Goal: Transaction & Acquisition: Obtain resource

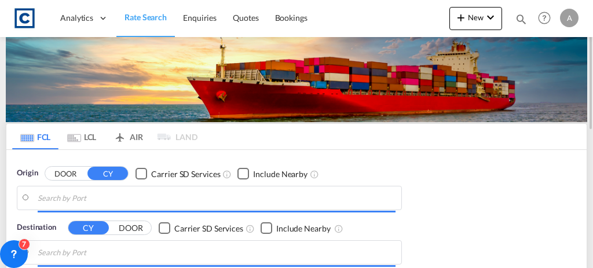
type input "GB-DD11, [GEOGRAPHIC_DATA]"
type input "Laem Chabang, THLCH"
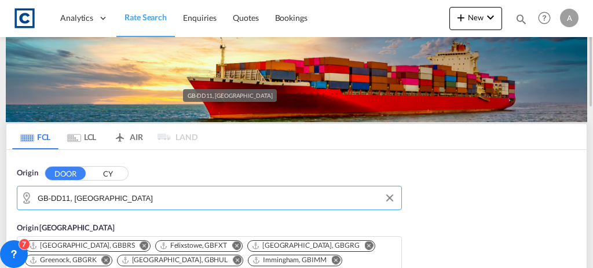
click at [90, 203] on input "GB-DD11, Angus" at bounding box center [217, 197] width 358 height 17
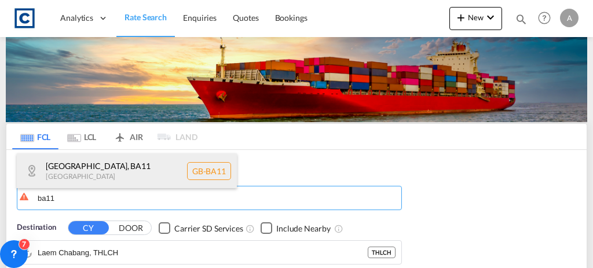
click at [75, 156] on div "[GEOGRAPHIC_DATA] , BA11 [GEOGRAPHIC_DATA] [GEOGRAPHIC_DATA]-BA11" at bounding box center [127, 170] width 220 height 35
type input "GB-BA11, [GEOGRAPHIC_DATA]"
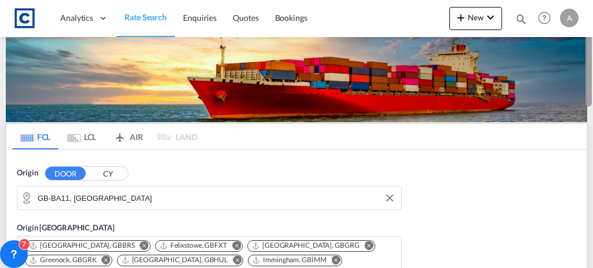
drag, startPoint x: 592, startPoint y: 49, endPoint x: 592, endPoint y: 74, distance: 24.9
click at [592, 74] on div at bounding box center [591, 133] width 2 height 263
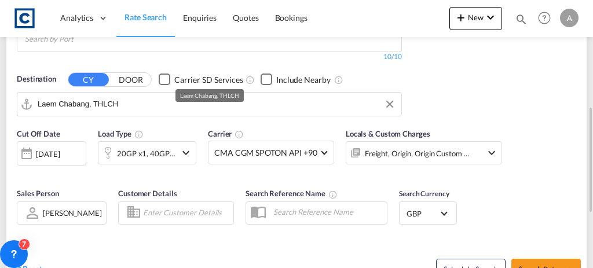
click at [162, 96] on input "Laem Chabang, THLCH" at bounding box center [217, 104] width 358 height 17
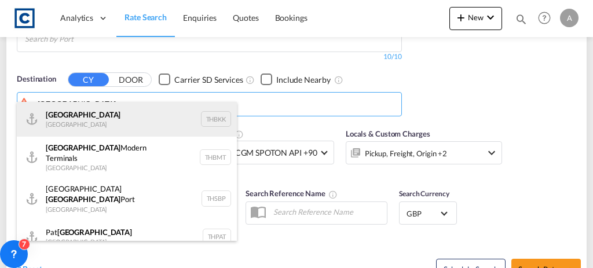
click at [124, 119] on div "Bangkok Thailand THBKK" at bounding box center [127, 119] width 220 height 35
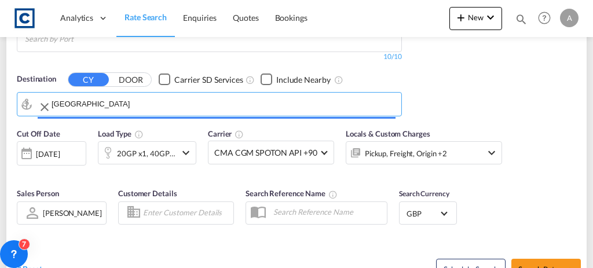
type input "Bangkok, THBKK"
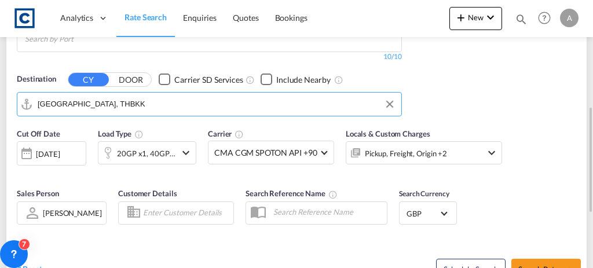
click at [430, 145] on div "Pickup, Freight, Origin +2" at bounding box center [406, 153] width 82 height 16
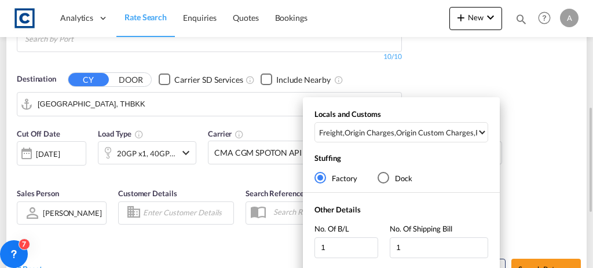
click at [430, 137] on div "Origin Custom Charges" at bounding box center [435, 132] width 78 height 10
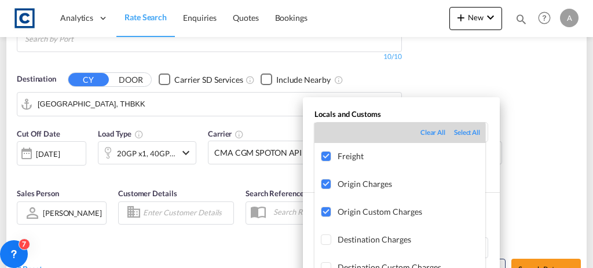
click at [549, 139] on md-backdrop at bounding box center [296, 134] width 593 height 268
click at [549, 139] on div "Locals and Customs Freight , Origin Charges , Origin Custom Charges , Pickup Ch…" at bounding box center [296, 134] width 593 height 268
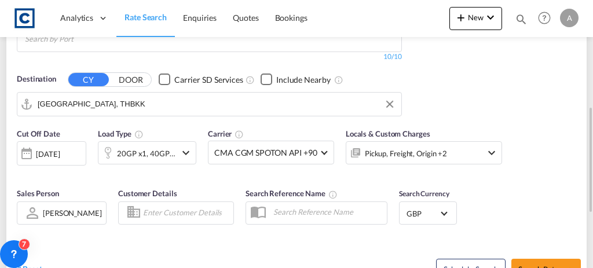
click at [35, 145] on div "[DATE]" at bounding box center [51, 153] width 69 height 24
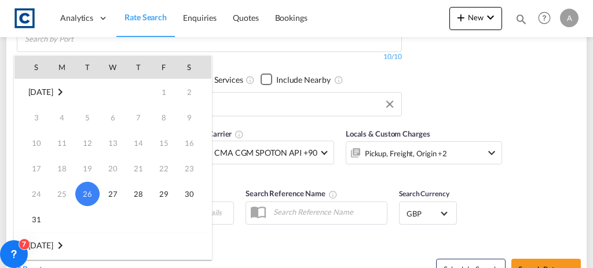
click at [483, 107] on div at bounding box center [296, 134] width 593 height 268
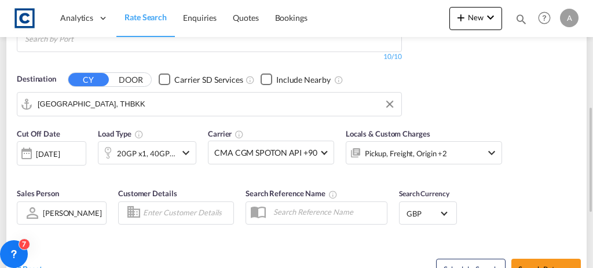
click at [54, 149] on div "[DATE]" at bounding box center [48, 154] width 24 height 10
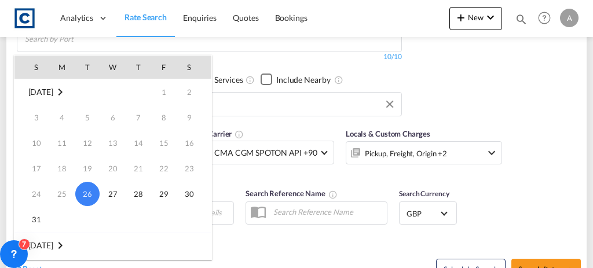
scroll to position [153, 0]
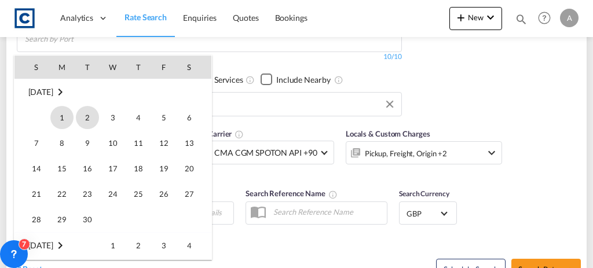
click at [69, 118] on span "1" at bounding box center [61, 117] width 23 height 23
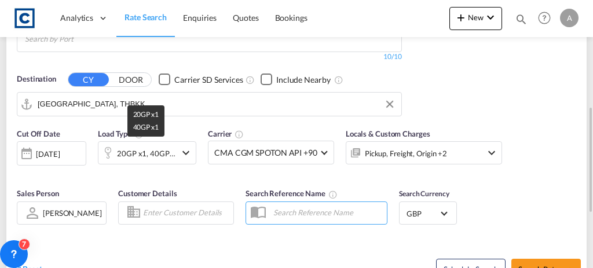
click at [170, 145] on div "20GP x1, 40GP x1" at bounding box center [146, 153] width 59 height 16
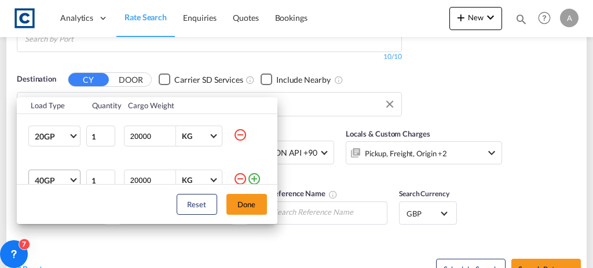
click at [63, 177] on span "40GP" at bounding box center [52, 181] width 34 height 12
click at [48, 178] on span "40GP" at bounding box center [52, 181] width 34 height 12
click at [254, 198] on button "Done" at bounding box center [246, 204] width 41 height 21
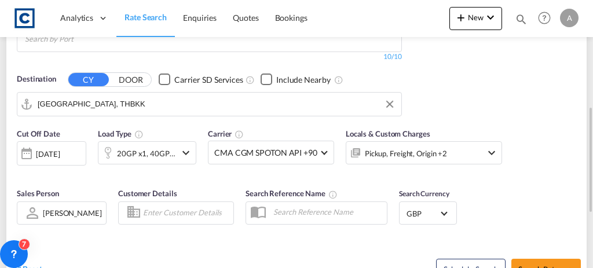
click at [188, 146] on md-icon "icon-chevron-down" at bounding box center [186, 153] width 14 height 14
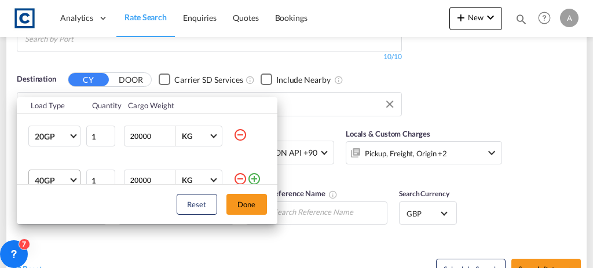
click at [72, 178] on span "Choose: \a40GP" at bounding box center [73, 179] width 6 height 6
click at [240, 206] on button "Done" at bounding box center [246, 204] width 41 height 21
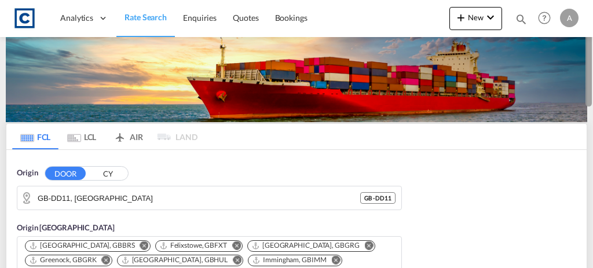
drag, startPoint x: 592, startPoint y: 57, endPoint x: 592, endPoint y: 71, distance: 14.5
click at [592, 71] on div at bounding box center [591, 133] width 2 height 263
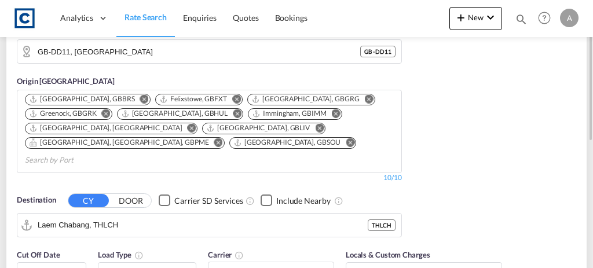
scroll to position [130, 0]
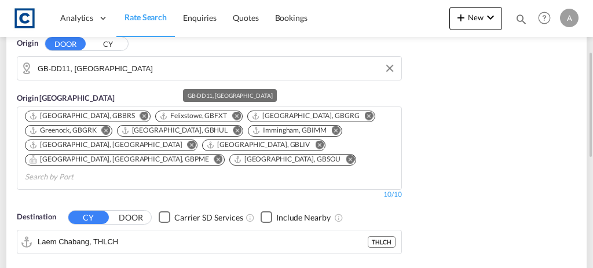
click at [108, 72] on input "GB-DD11, [GEOGRAPHIC_DATA]" at bounding box center [217, 68] width 358 height 17
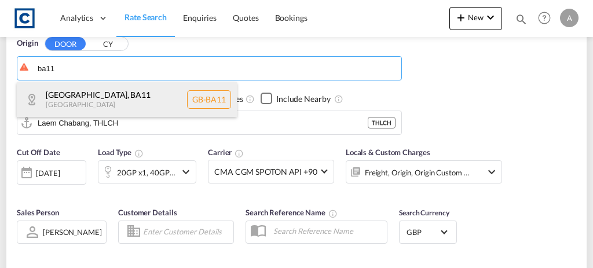
click at [104, 91] on div "[GEOGRAPHIC_DATA] , BA11 [GEOGRAPHIC_DATA] [GEOGRAPHIC_DATA]-BA11" at bounding box center [127, 99] width 220 height 35
type input "GB-BA11, [GEOGRAPHIC_DATA]"
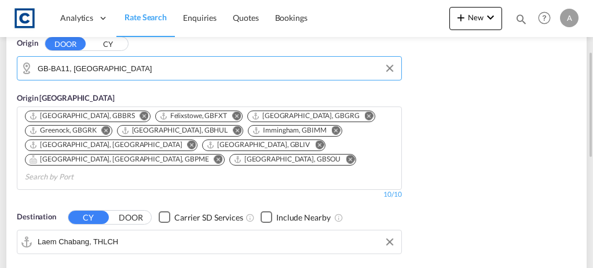
click at [134, 233] on input "Laem Chabang, THLCH" at bounding box center [217, 241] width 358 height 17
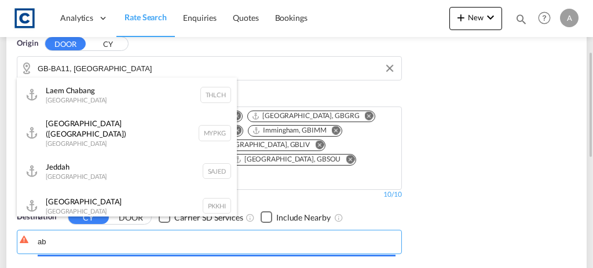
type input "a"
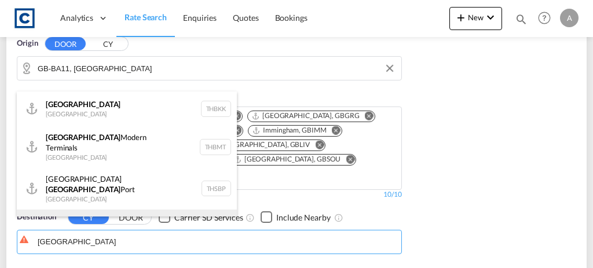
click at [134, 210] on div "Pat [GEOGRAPHIC_DATA] [GEOGRAPHIC_DATA] THPAT" at bounding box center [127, 227] width 220 height 35
type input "Pat [GEOGRAPHIC_DATA], [GEOGRAPHIC_DATA]"
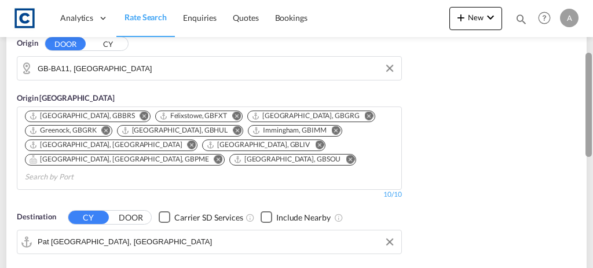
drag, startPoint x: 591, startPoint y: 52, endPoint x: 589, endPoint y: 72, distance: 20.9
click at [590, 72] on div at bounding box center [591, 133] width 2 height 263
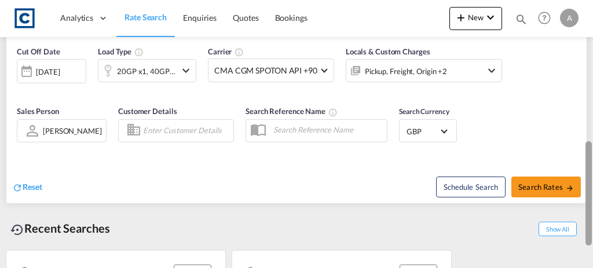
drag, startPoint x: 590, startPoint y: 170, endPoint x: 592, endPoint y: 152, distance: 18.6
click at [592, 152] on div at bounding box center [591, 135] width 2 height 263
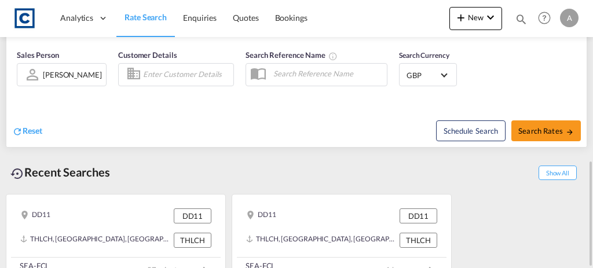
drag, startPoint x: 592, startPoint y: 181, endPoint x: 586, endPoint y: 138, distance: 43.3
click at [586, 138] on md-content "Analytics Dashboard Rate Search Enquiries Quotes Bookings New Quote Bookings" at bounding box center [296, 134] width 593 height 268
click at [590, 170] on div at bounding box center [588, 214] width 6 height 104
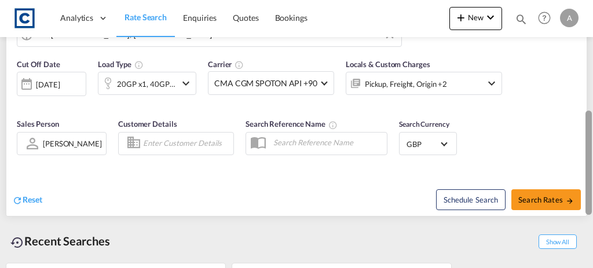
scroll to position [320, 0]
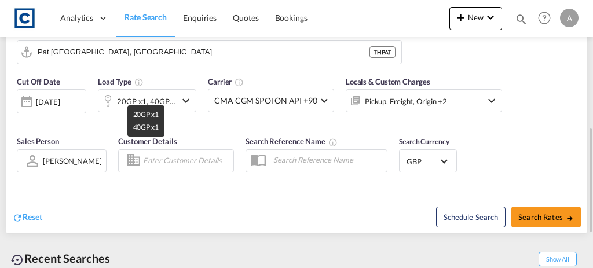
click at [132, 93] on div "20GP x1, 40GP x1" at bounding box center [146, 101] width 59 height 16
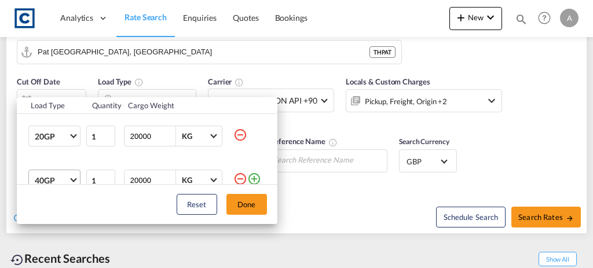
click at [47, 178] on span "40GP" at bounding box center [52, 181] width 34 height 12
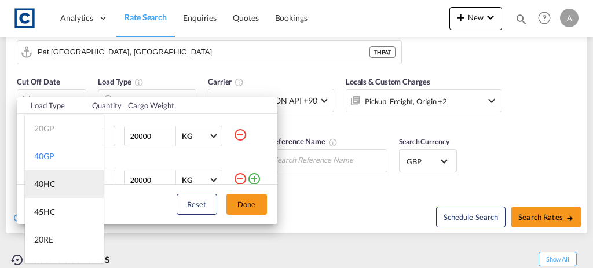
click at [48, 184] on div "40HC" at bounding box center [44, 184] width 21 height 12
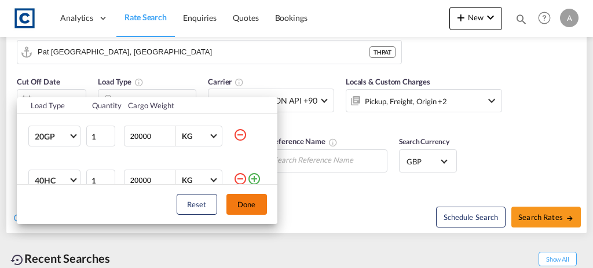
scroll to position [6, 0]
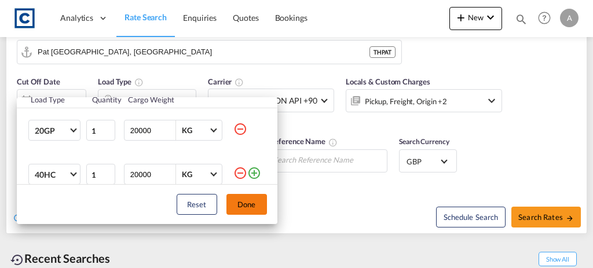
click at [256, 210] on button "Done" at bounding box center [246, 204] width 41 height 21
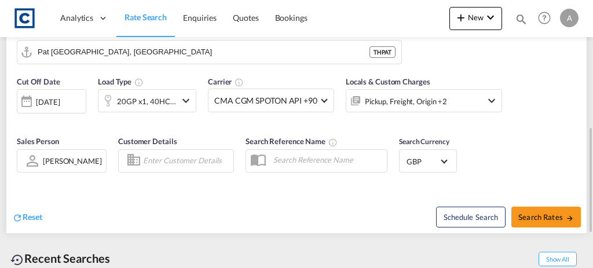
click at [54, 97] on div "[DATE]" at bounding box center [48, 102] width 24 height 10
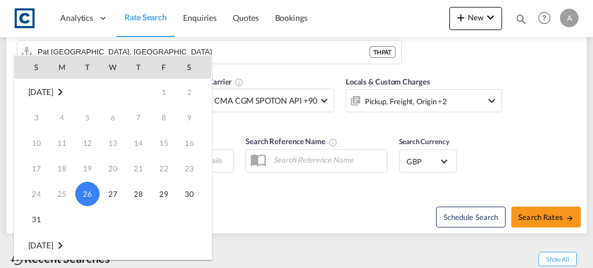
scroll to position [153, 0]
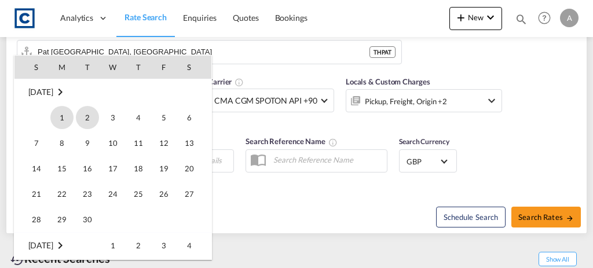
click at [62, 120] on span "1" at bounding box center [61, 117] width 23 height 23
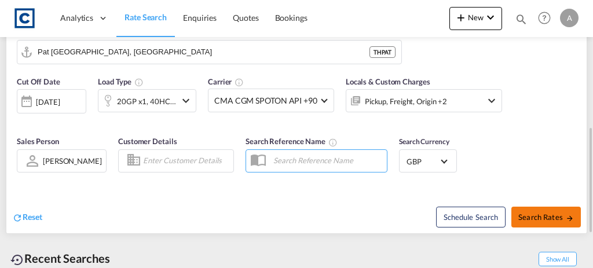
click at [567, 214] on md-icon "icon-arrow-right" at bounding box center [570, 218] width 8 height 8
type input "BA11 to THPAT / [DATE]"
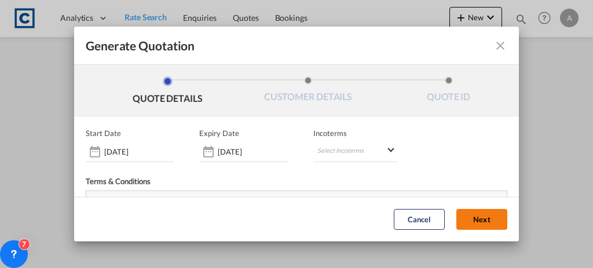
click at [462, 217] on button "Next" at bounding box center [481, 220] width 51 height 21
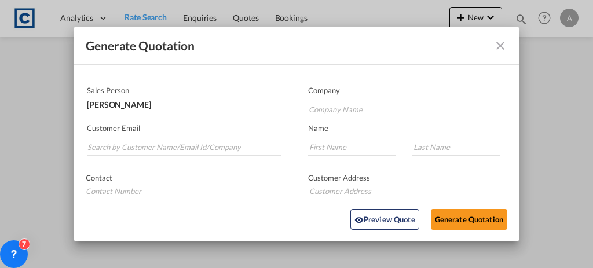
scroll to position [63, 0]
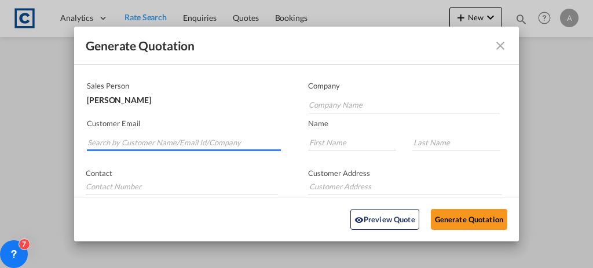
click at [114, 149] on md-autocomplete-wrap "Generate QuotationQUOTE ..." at bounding box center [184, 139] width 194 height 23
click at [112, 146] on input "Search by Customer Name/Email Id/Company" at bounding box center [183, 142] width 193 height 17
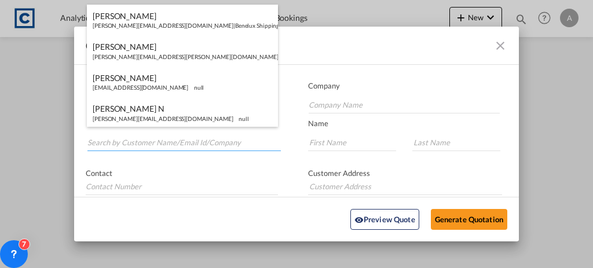
paste input "[PERSON_NAME][EMAIL_ADDRESS][PERSON_NAME][DOMAIN_NAME]"
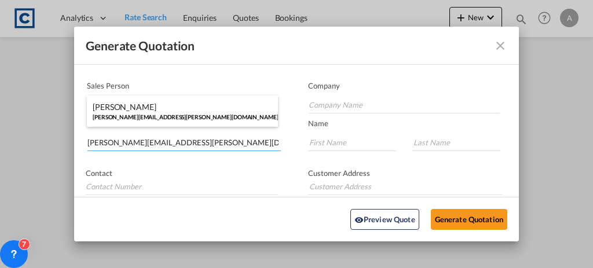
type input "[PERSON_NAME][EMAIL_ADDRESS][PERSON_NAME][DOMAIN_NAME]"
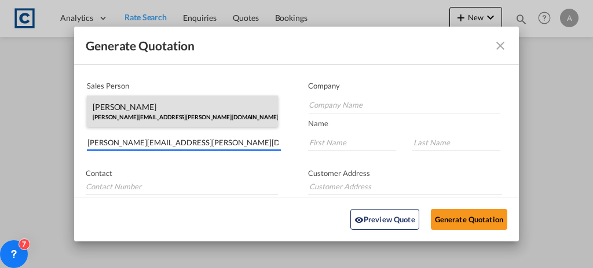
click at [156, 113] on div "[PERSON_NAME] [PERSON_NAME][EMAIL_ADDRESS][PERSON_NAME][DOMAIN_NAME] | [PERSON_…" at bounding box center [182, 111] width 191 height 31
type input "[PERSON_NAME] Logisitcs"
type input "[PERSON_NAME]"
type input "Locarno"
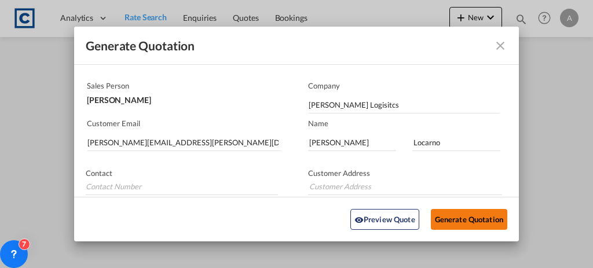
click at [467, 215] on button "Generate Quotation" at bounding box center [469, 219] width 76 height 21
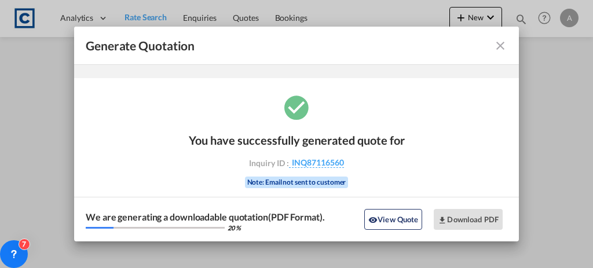
scroll to position [38, 0]
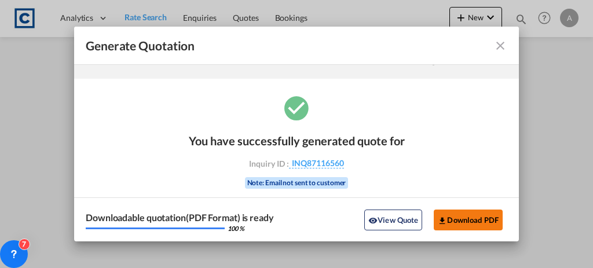
click at [464, 213] on button "Download PDF" at bounding box center [468, 220] width 69 height 21
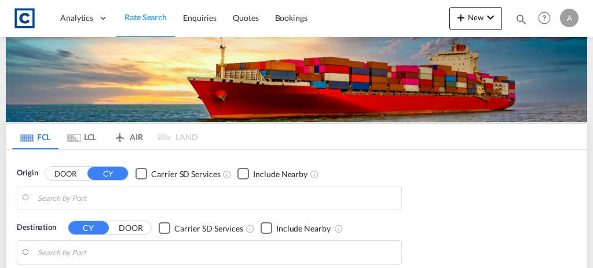
type input "GB-BA11, [GEOGRAPHIC_DATA]"
type input "Pat [GEOGRAPHIC_DATA], [GEOGRAPHIC_DATA]"
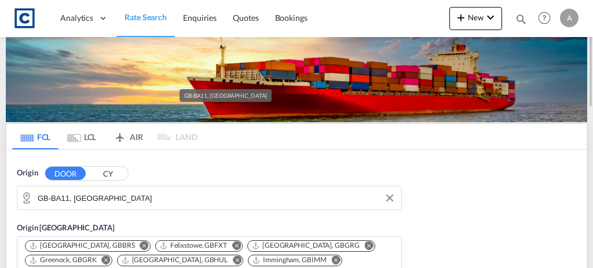
click at [124, 200] on input "GB-BA11, [GEOGRAPHIC_DATA]" at bounding box center [217, 197] width 358 height 17
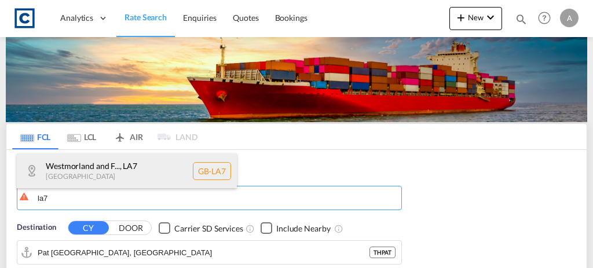
click at [108, 173] on div "Westmorland and F... , LA7 United Kingdom GB-LA7" at bounding box center [127, 170] width 220 height 35
type input "GB-LA7, Westmorland and Furness"
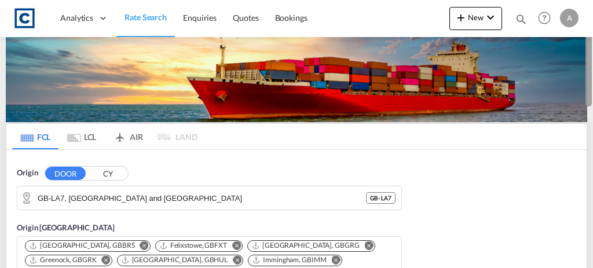
drag, startPoint x: 592, startPoint y: 87, endPoint x: 592, endPoint y: 120, distance: 33.6
click at [592, 120] on div at bounding box center [591, 133] width 2 height 263
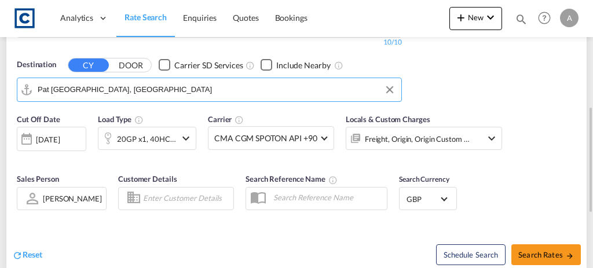
click at [204, 88] on input "Pat [GEOGRAPHIC_DATA], [GEOGRAPHIC_DATA]" at bounding box center [217, 89] width 358 height 17
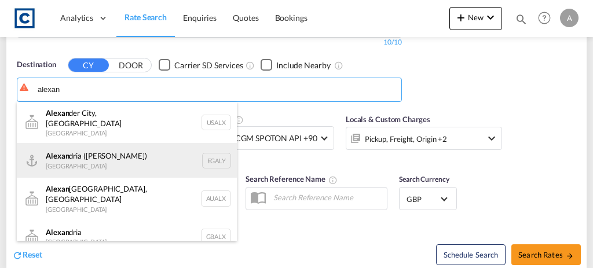
click at [135, 161] on div "Alexan dria (El Iskandariya) Egypt EGALY" at bounding box center [127, 160] width 220 height 35
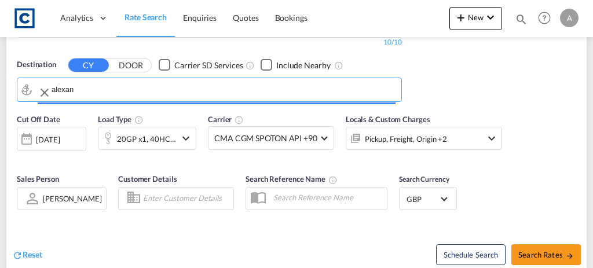
type input "Alexandria (El Iskandariya), EGALY"
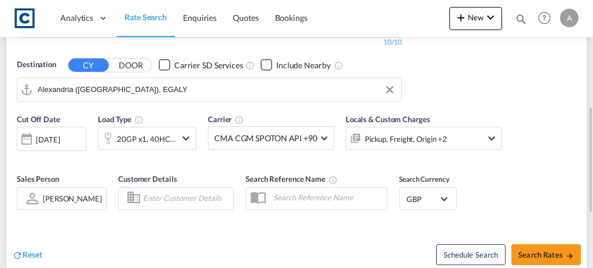
click at [384, 135] on div "Pickup, Freight, Origin +2" at bounding box center [406, 139] width 82 height 16
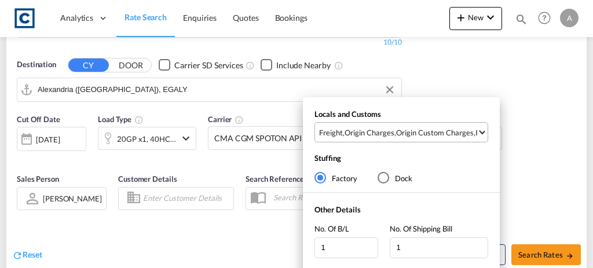
click at [384, 135] on div "Origin Charges" at bounding box center [369, 132] width 50 height 10
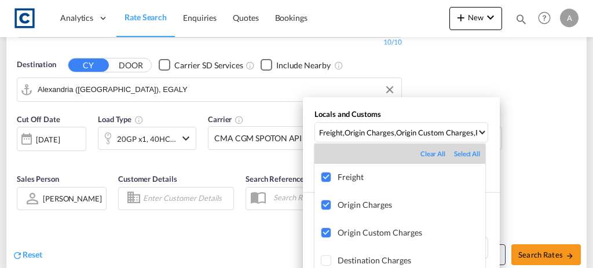
click at [537, 158] on md-backdrop at bounding box center [296, 134] width 593 height 268
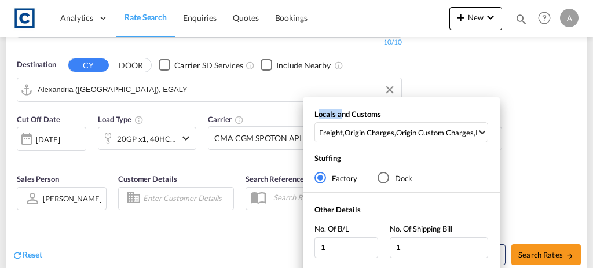
click at [537, 158] on div "Locals and Customs Freight , Origin Charges , Origin Custom Charges , Pickup Ch…" at bounding box center [296, 134] width 593 height 268
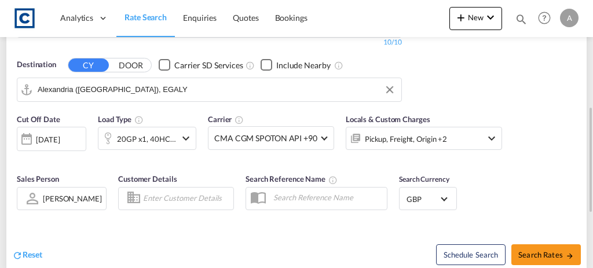
click at [60, 139] on div "[DATE]" at bounding box center [48, 139] width 24 height 10
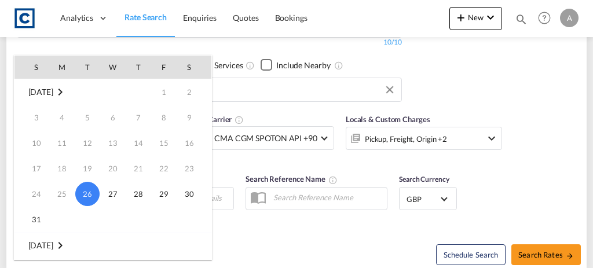
scroll to position [153, 0]
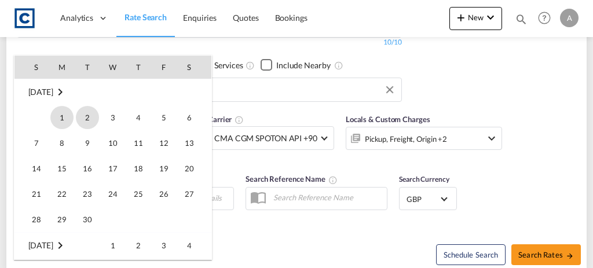
click at [68, 120] on span "1" at bounding box center [61, 117] width 23 height 23
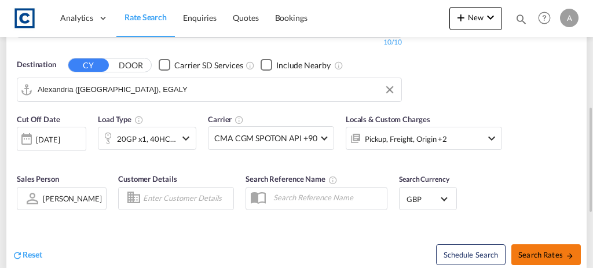
click at [563, 250] on span "Search Rates" at bounding box center [546, 254] width 56 height 9
type input "LA7 to EGALY / 1 Sep 2025"
